Goal: Task Accomplishment & Management: Manage account settings

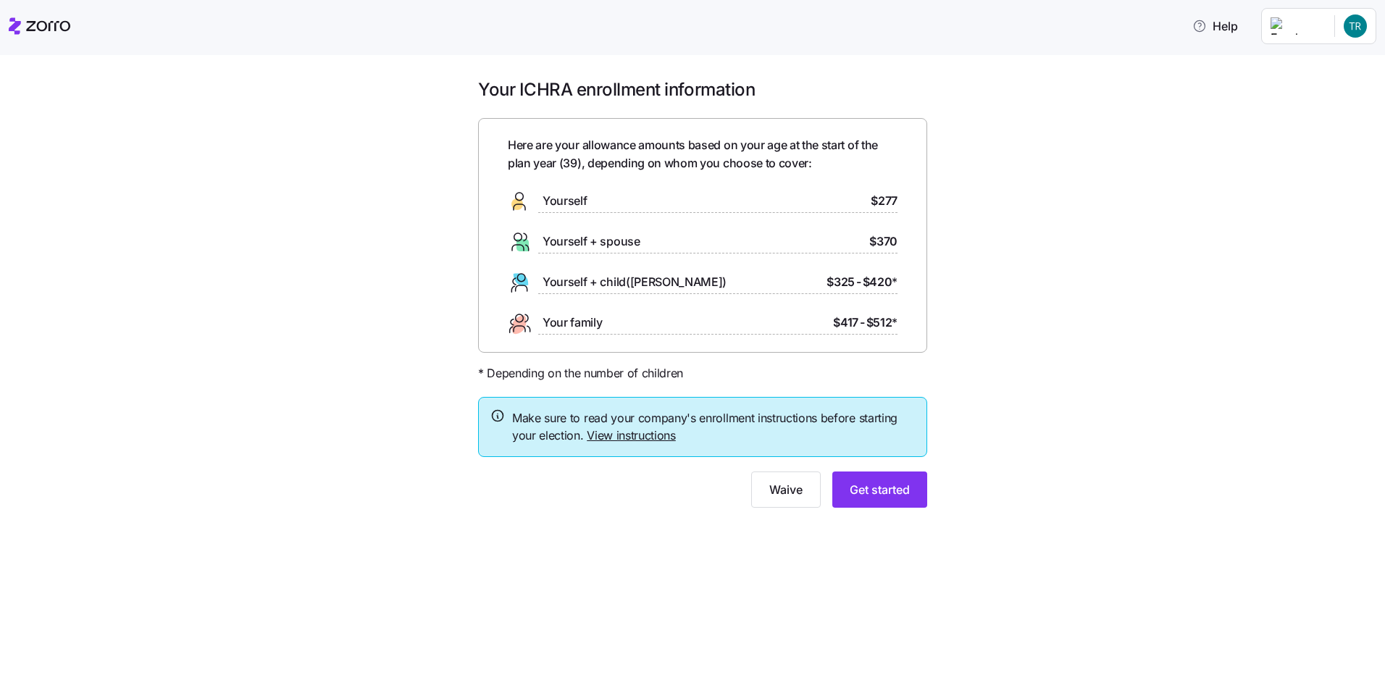
click at [295, 350] on div "Your ICHRA enrollment information Here are your allowance amounts based on your…" at bounding box center [703, 301] width 1324 height 447
click at [785, 497] on span "Waive" at bounding box center [785, 489] width 33 height 17
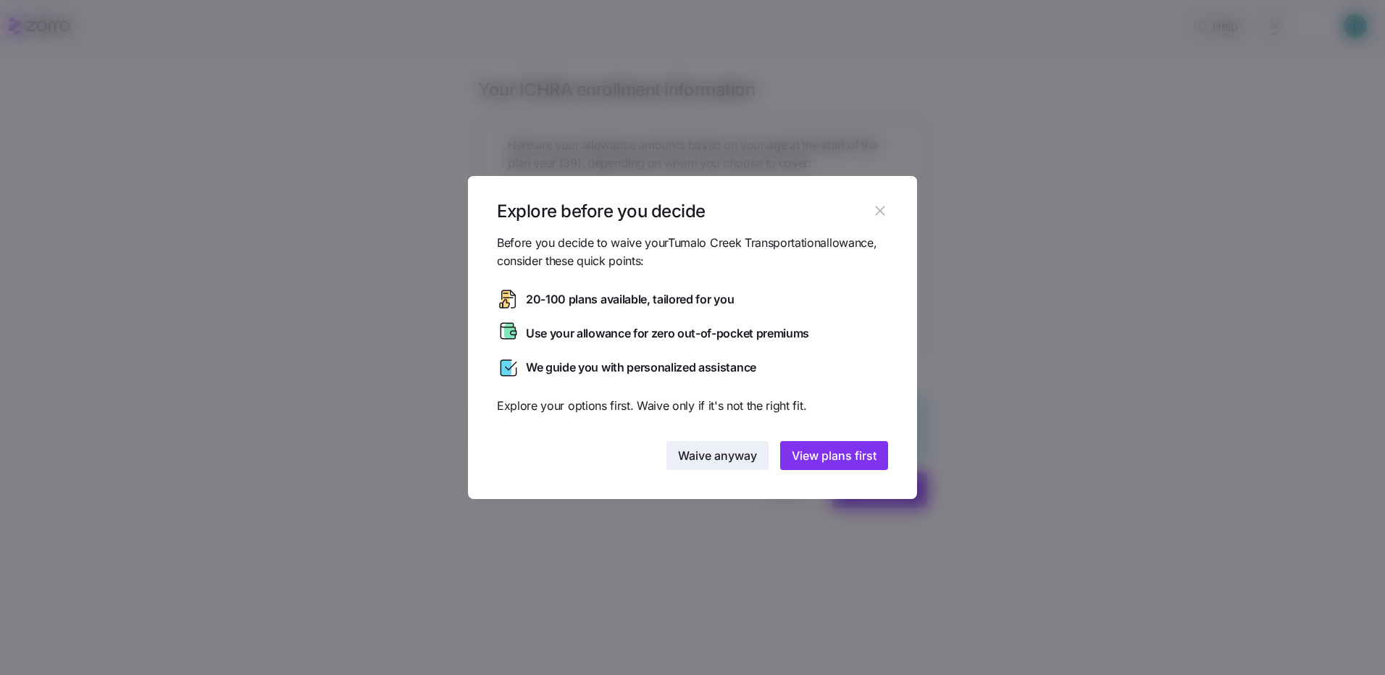
click at [713, 454] on span "Waive anyway" at bounding box center [717, 455] width 79 height 17
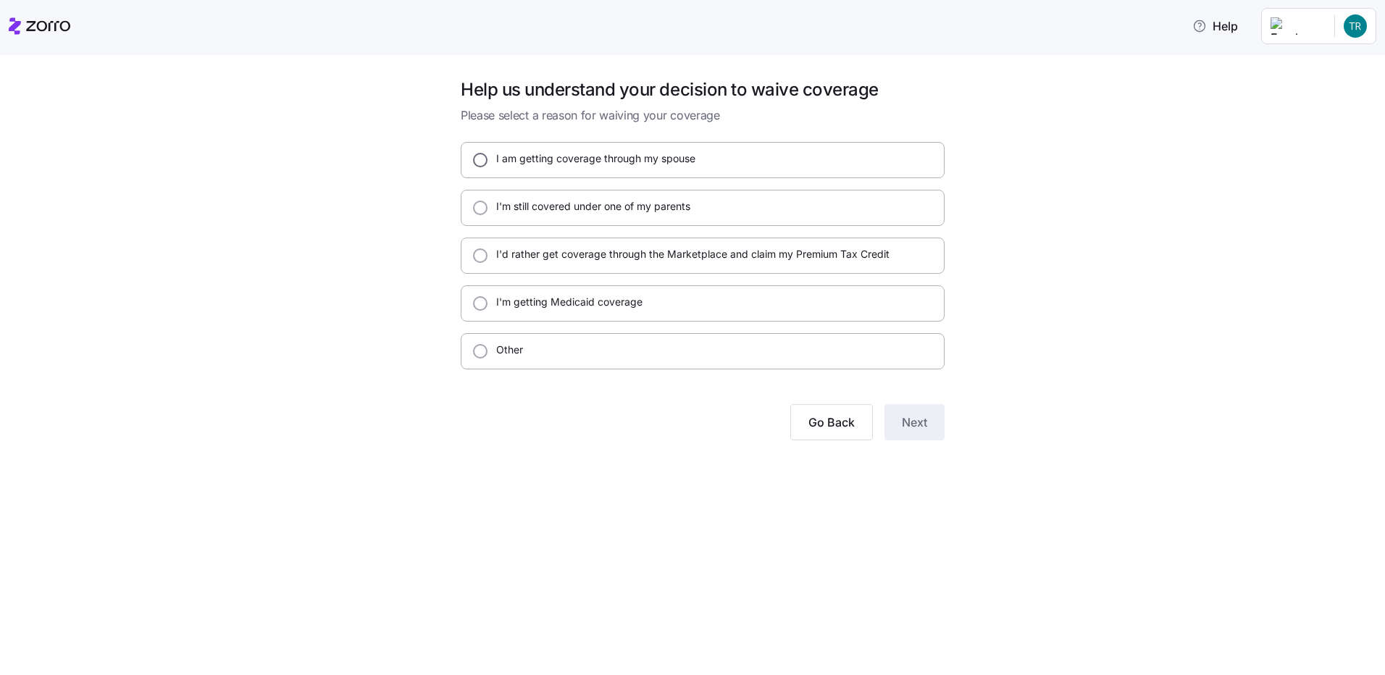
click at [482, 156] on input "I am getting coverage through my spouse" at bounding box center [480, 160] width 14 height 14
radio input "true"
click at [915, 432] on button "Next" at bounding box center [914, 422] width 60 height 36
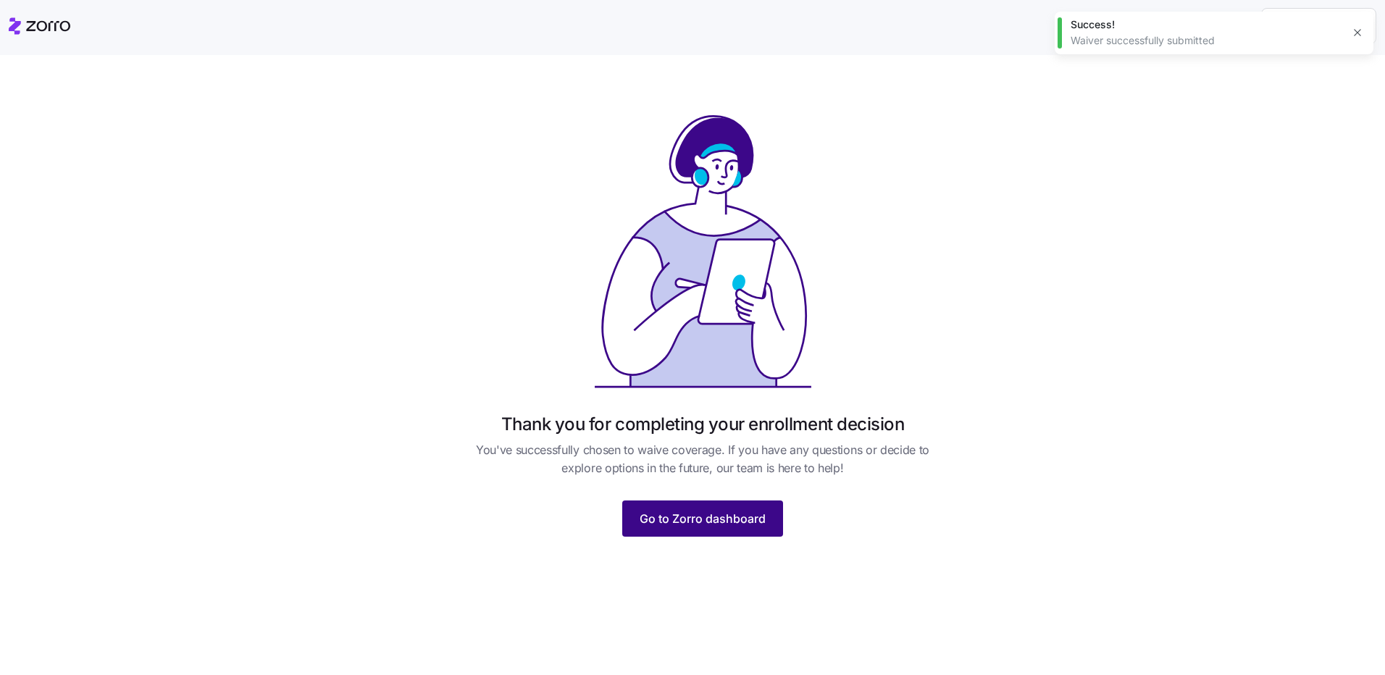
click at [662, 521] on span "Go to Zorro dashboard" at bounding box center [702, 518] width 126 height 17
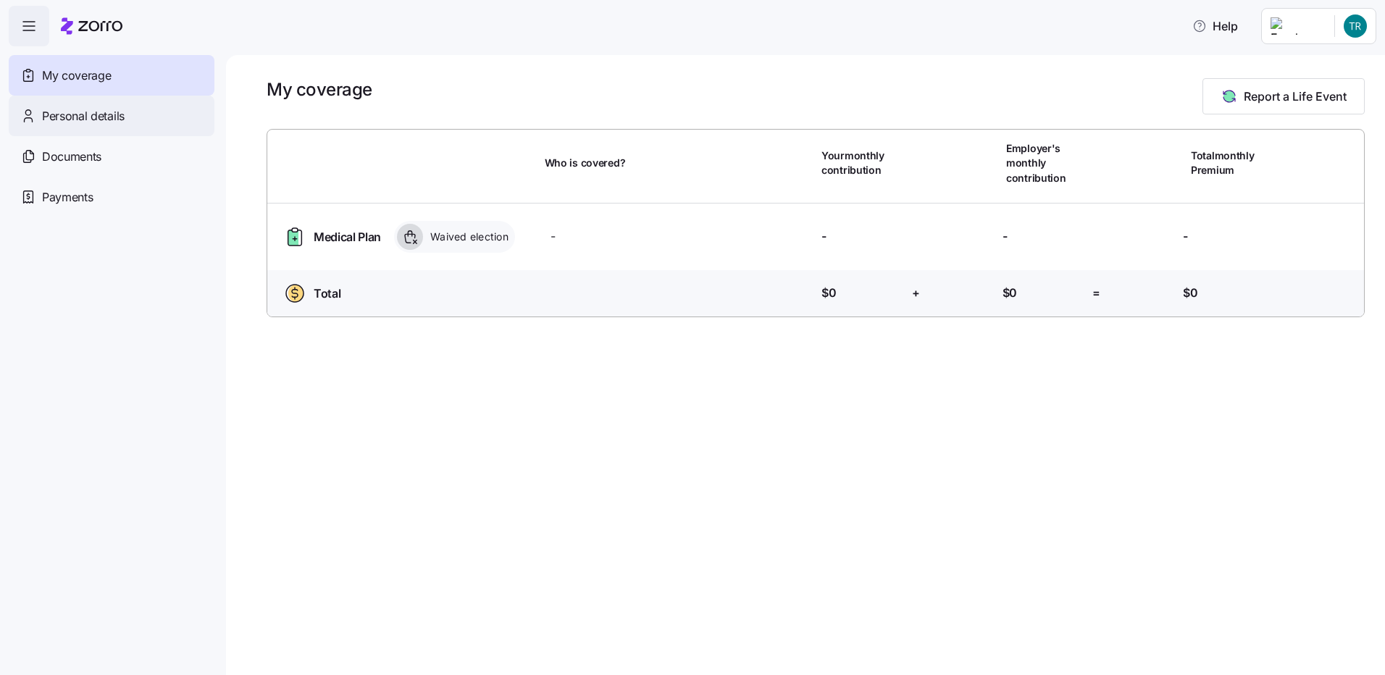
click at [139, 117] on div "Personal details" at bounding box center [112, 116] width 206 height 41
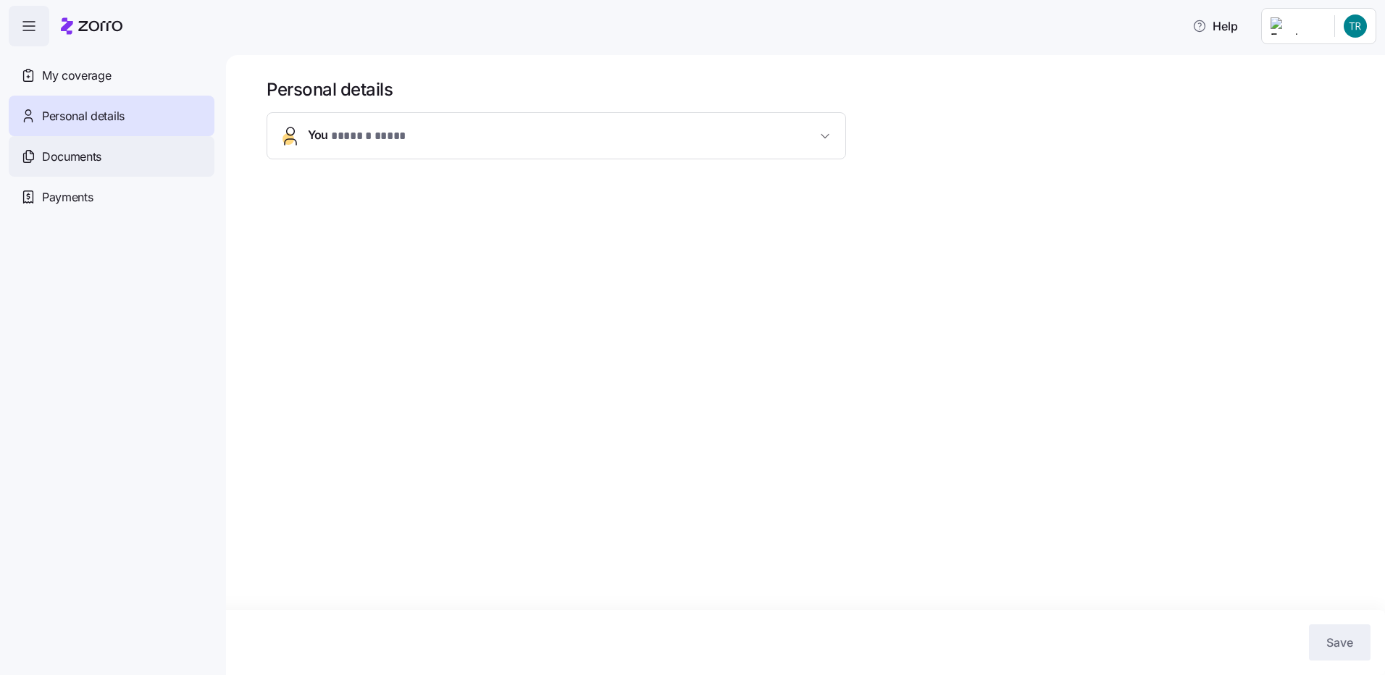
click at [91, 160] on span "Documents" at bounding box center [71, 157] width 59 height 18
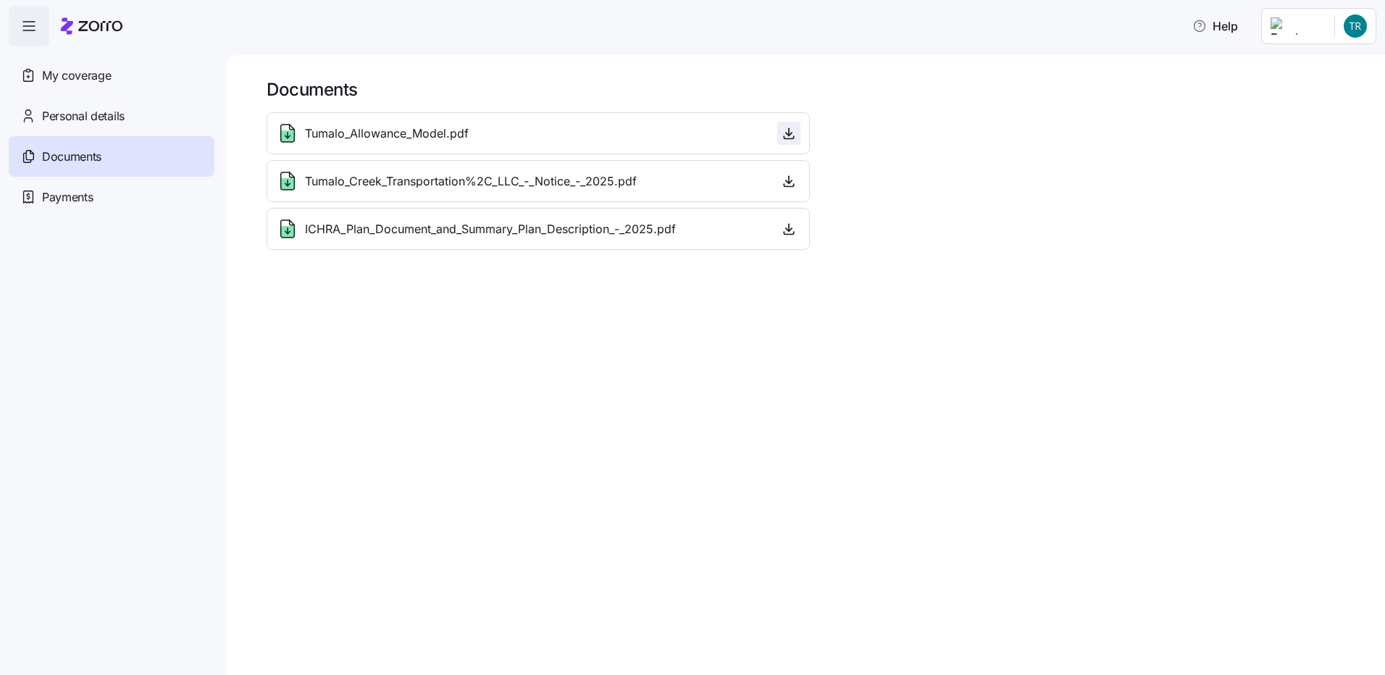
click at [789, 130] on icon "button" at bounding box center [788, 133] width 14 height 14
click at [791, 178] on icon "button" at bounding box center [788, 181] width 14 height 14
click at [783, 235] on icon "button" at bounding box center [788, 229] width 14 height 14
click at [73, 116] on span "Personal details" at bounding box center [83, 116] width 83 height 18
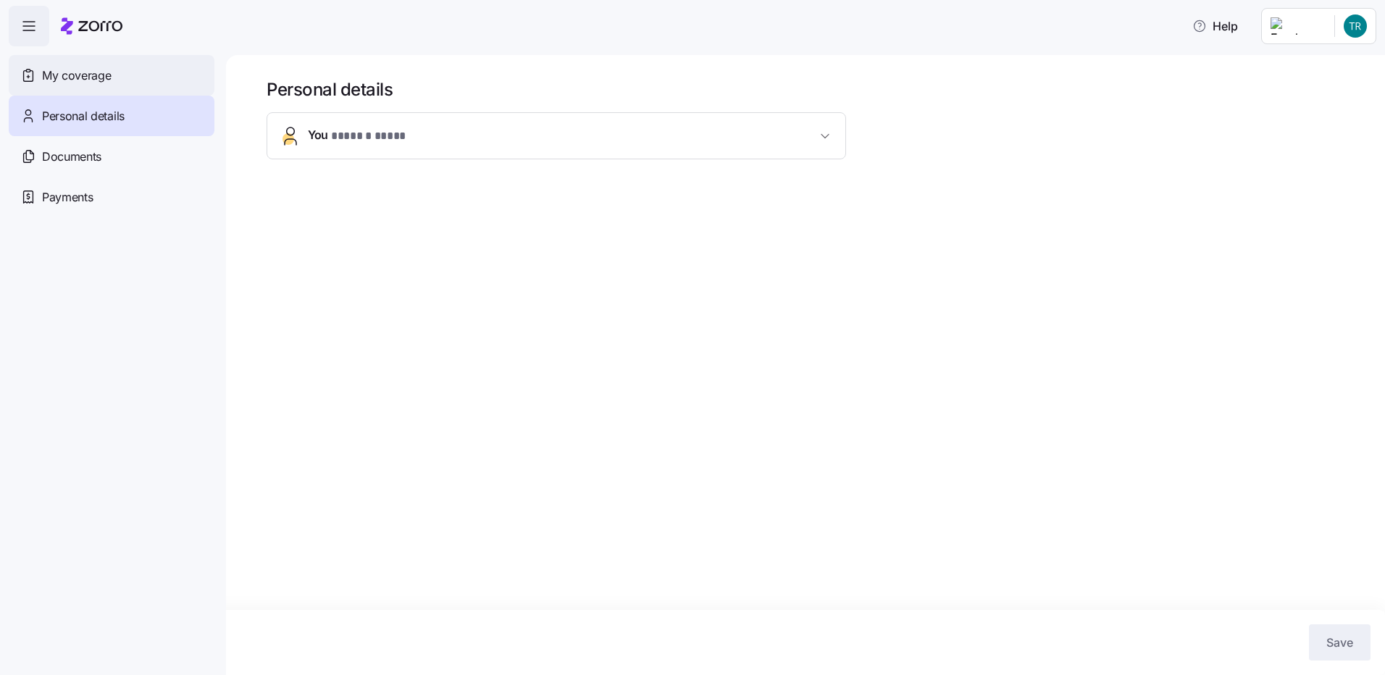
click at [80, 80] on span "My coverage" at bounding box center [76, 76] width 69 height 18
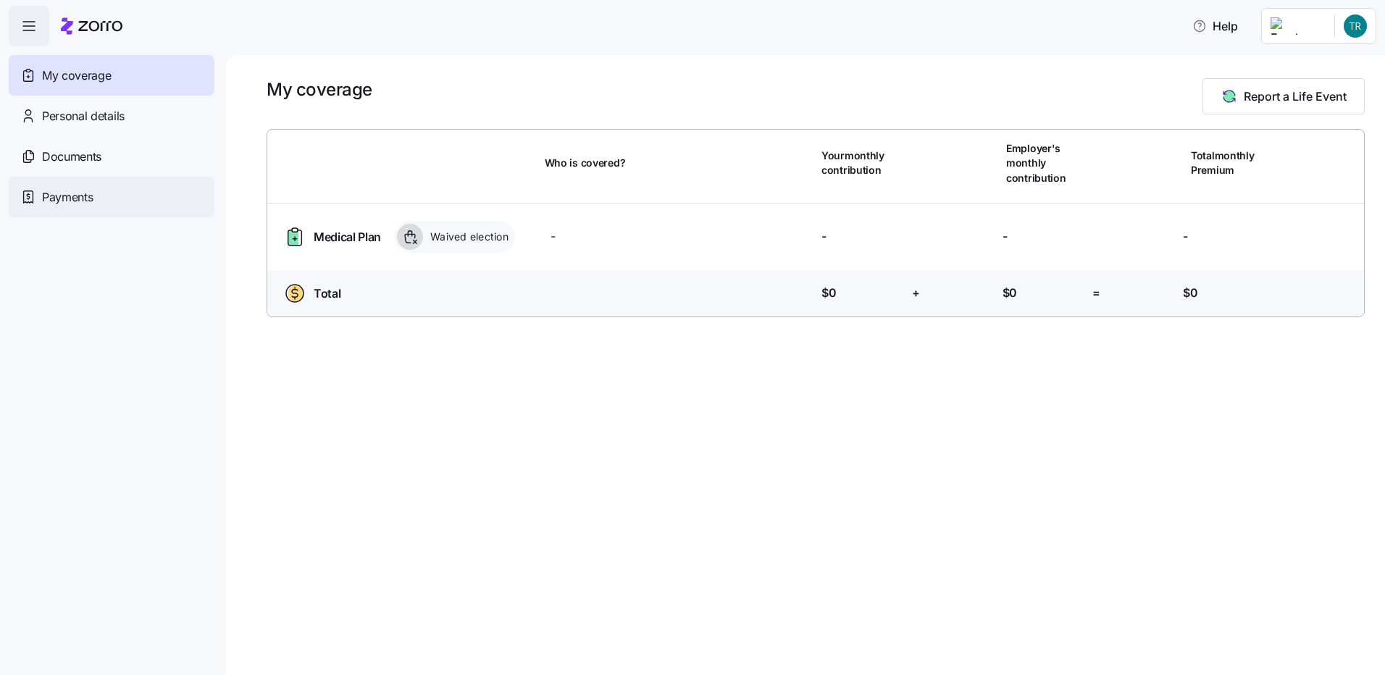
click at [71, 207] on div "Payments" at bounding box center [112, 197] width 206 height 41
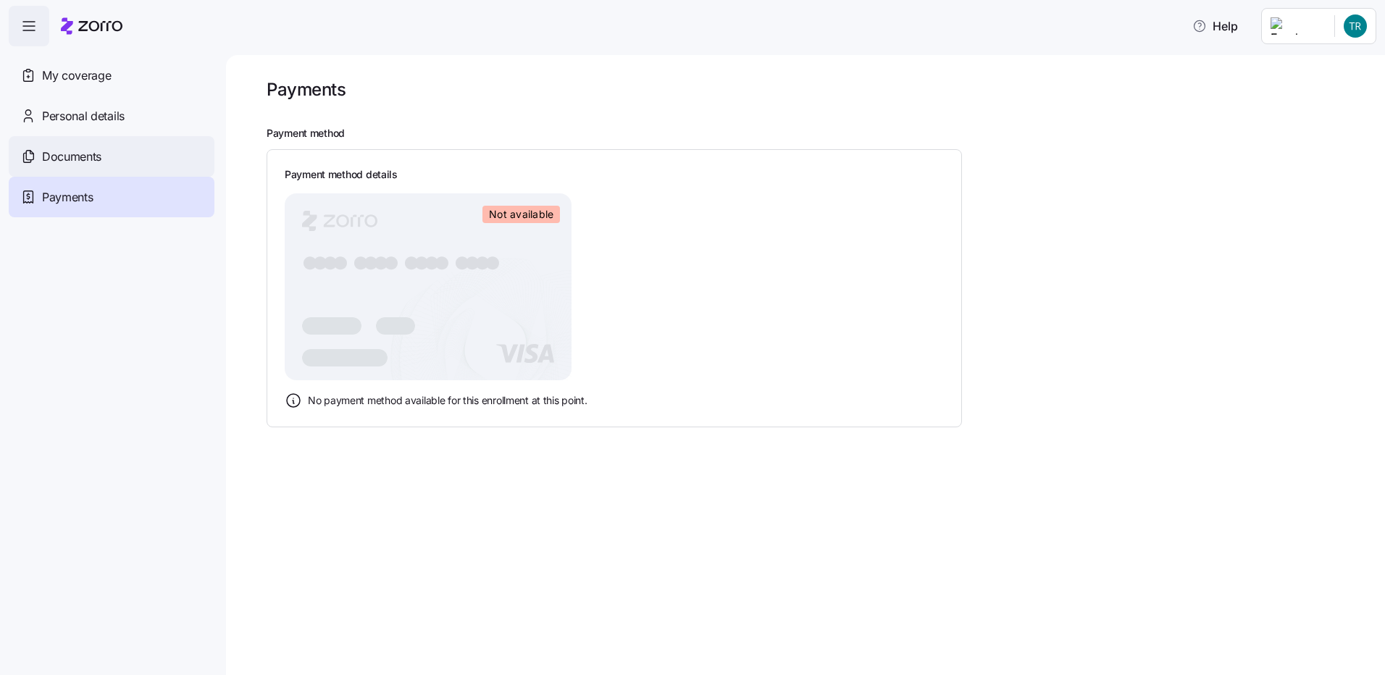
click at [66, 164] on span "Documents" at bounding box center [71, 157] width 59 height 18
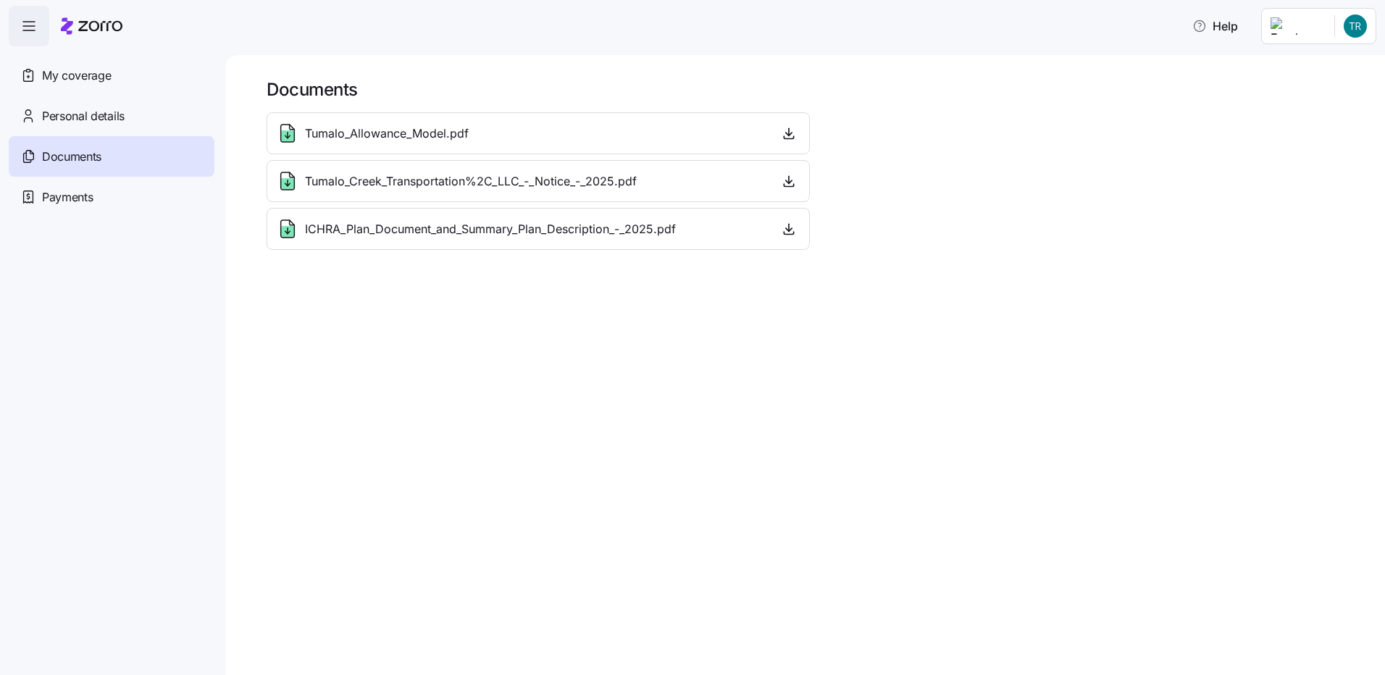
click at [30, 30] on icon "button" at bounding box center [28, 25] width 17 height 17
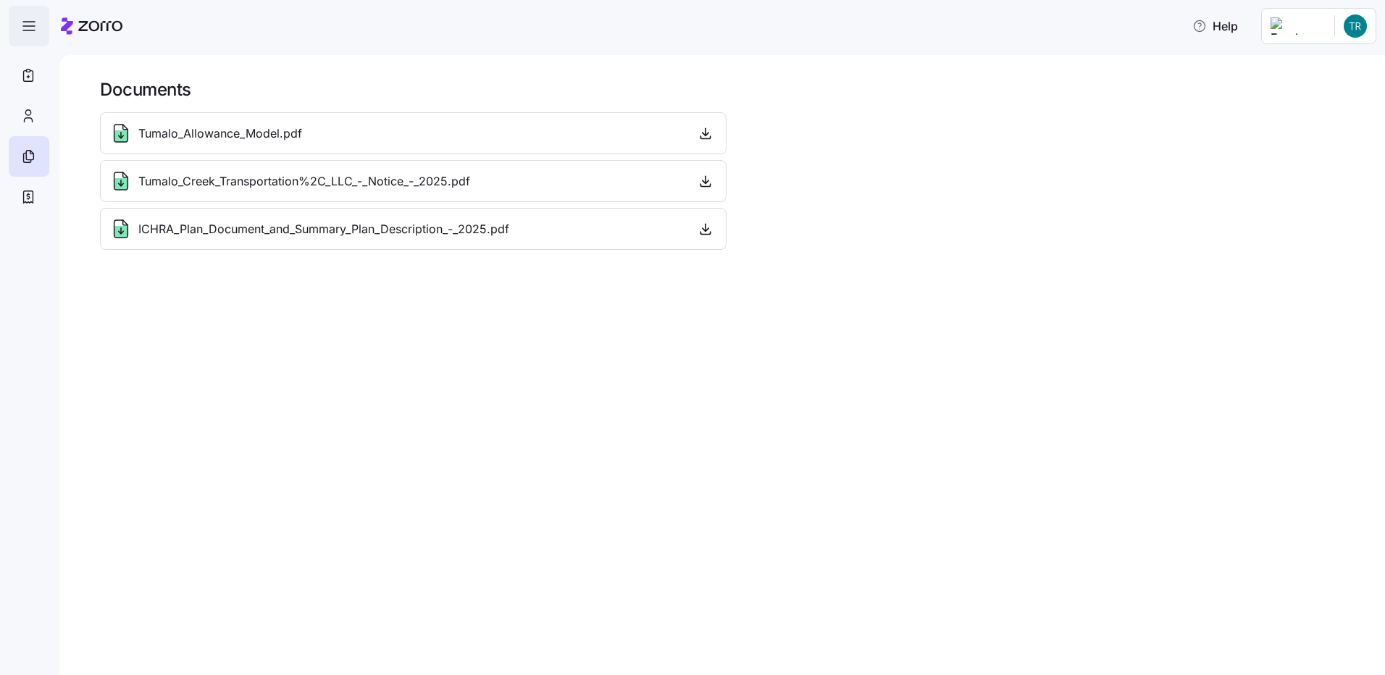
click at [30, 30] on icon "button" at bounding box center [28, 25] width 17 height 17
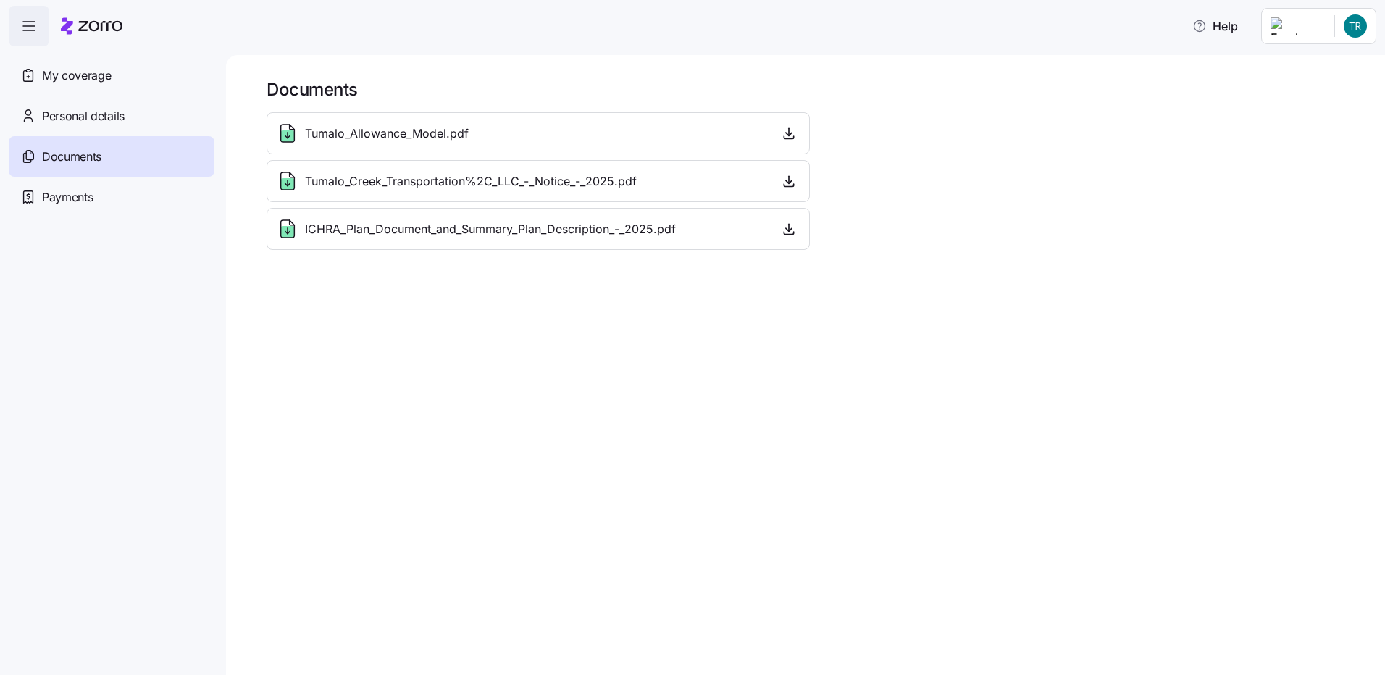
click at [1052, 101] on h1 "Documents" at bounding box center [816, 89] width 1098 height 22
